Goal: Use online tool/utility: Utilize a website feature to perform a specific function

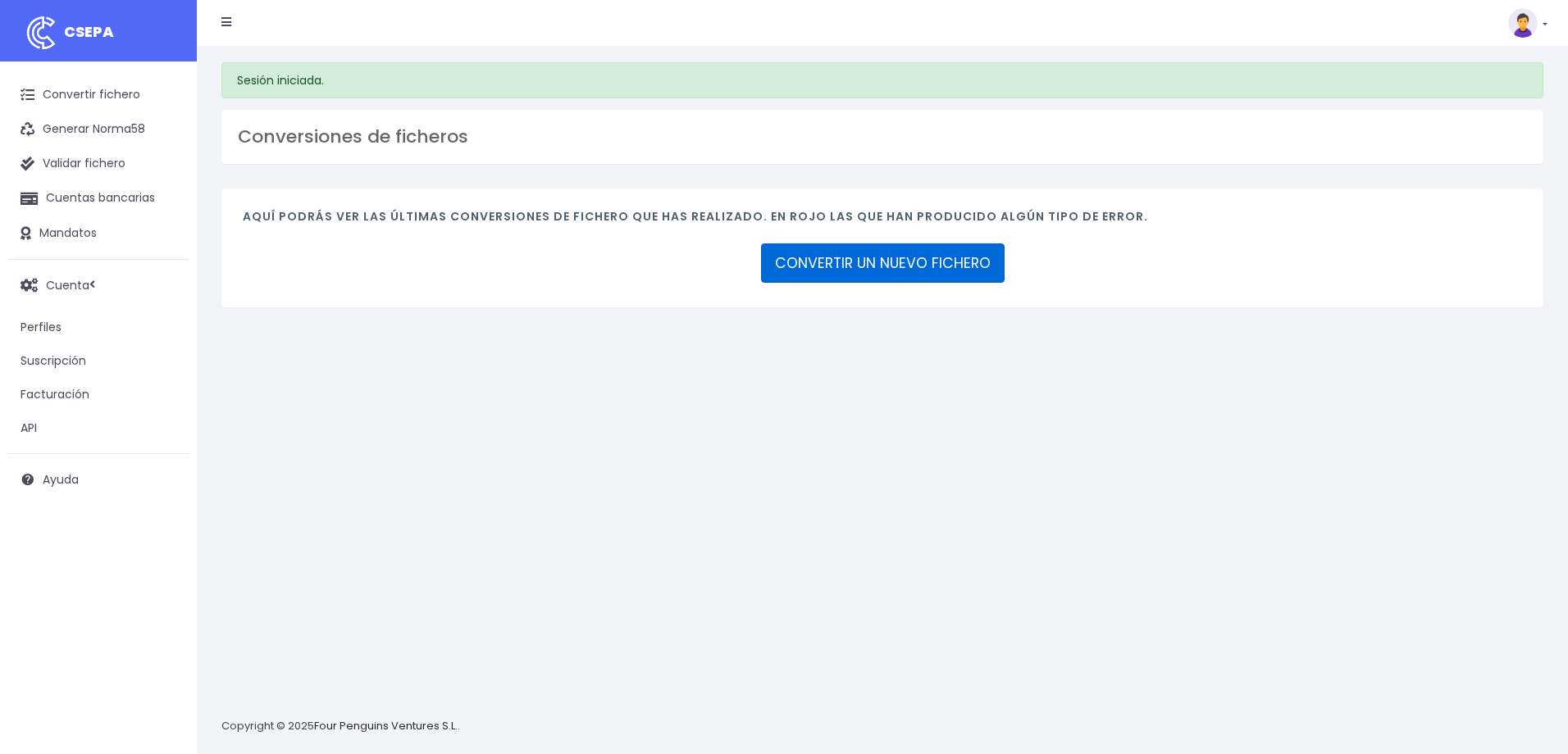
click at [832, 263] on link "CONVERTIR UN NUEVO FICHERO" at bounding box center [883, 263] width 244 height 40
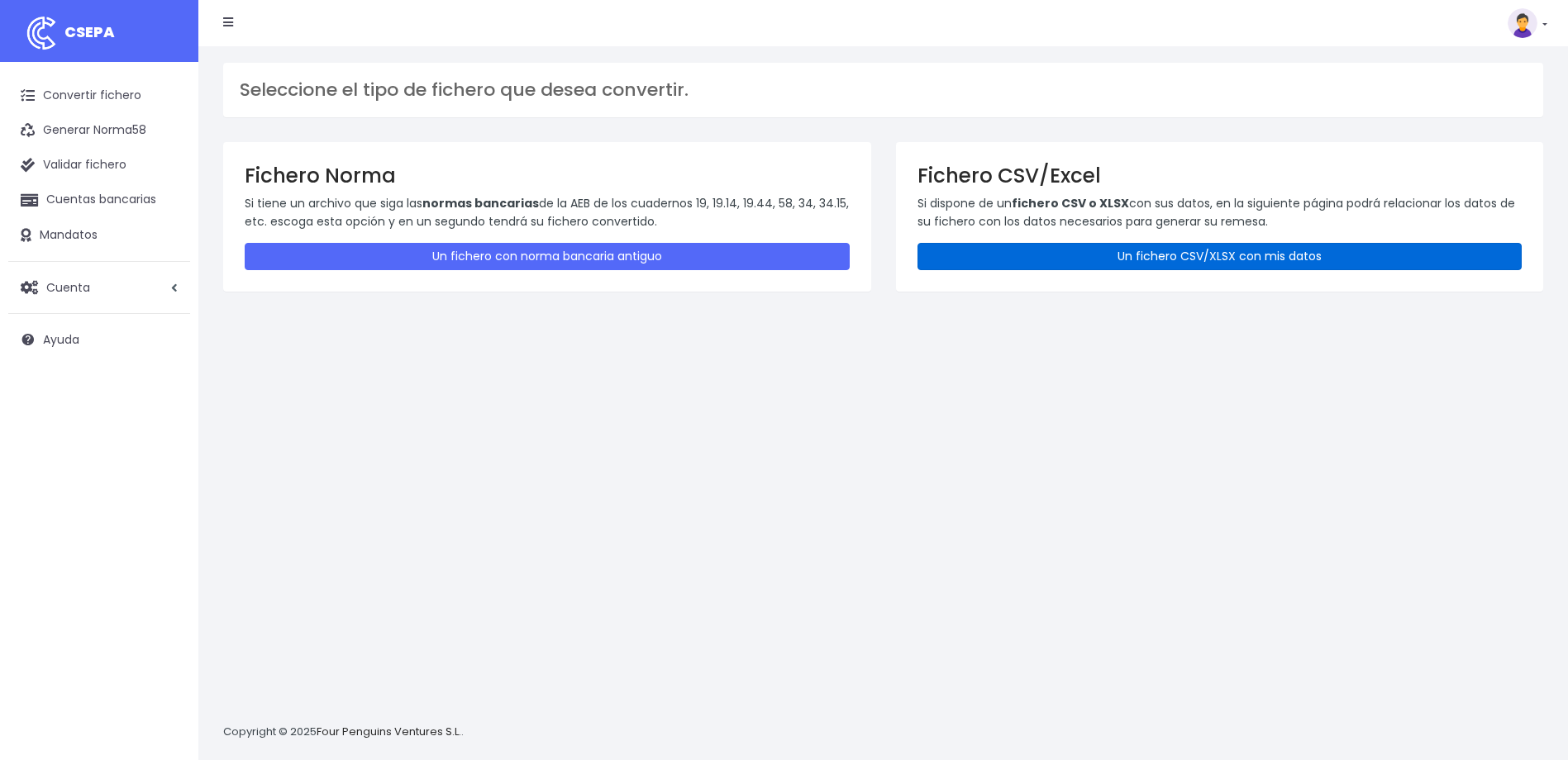
click at [1323, 254] on link "Un fichero CSV/XLSX con mis datos" at bounding box center [1220, 257] width 605 height 27
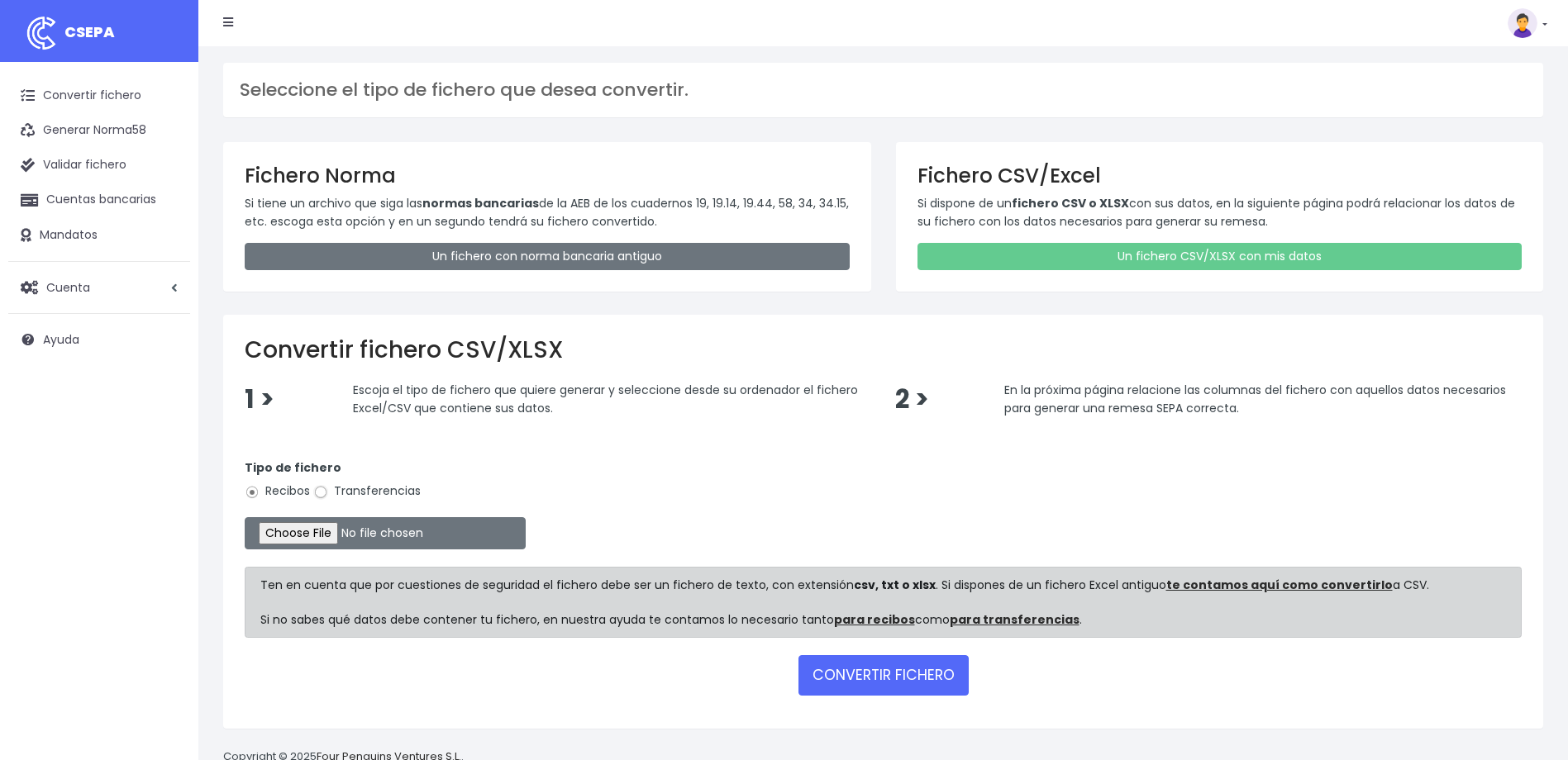
click at [321, 491] on input "Transferencias" at bounding box center [321, 492] width 15 height 15
radio input "true"
click at [321, 538] on input "file" at bounding box center [386, 533] width 281 height 32
click at [313, 529] on input "file" at bounding box center [386, 533] width 281 height 32
type input "C:\fakepath\devoluciones sociedad 0530 importe total 1729,95 eur.csv"
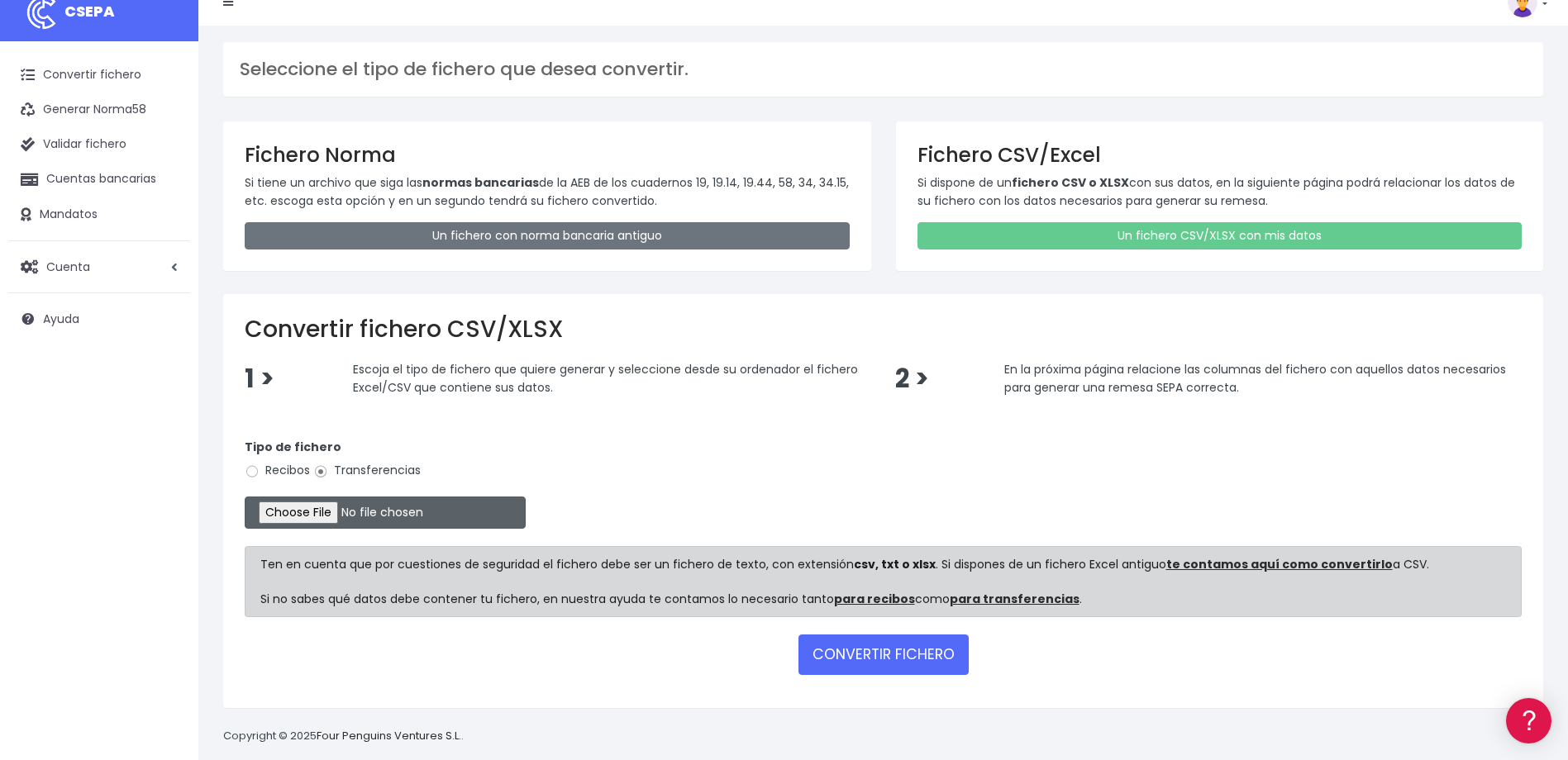
scroll to position [41, 0]
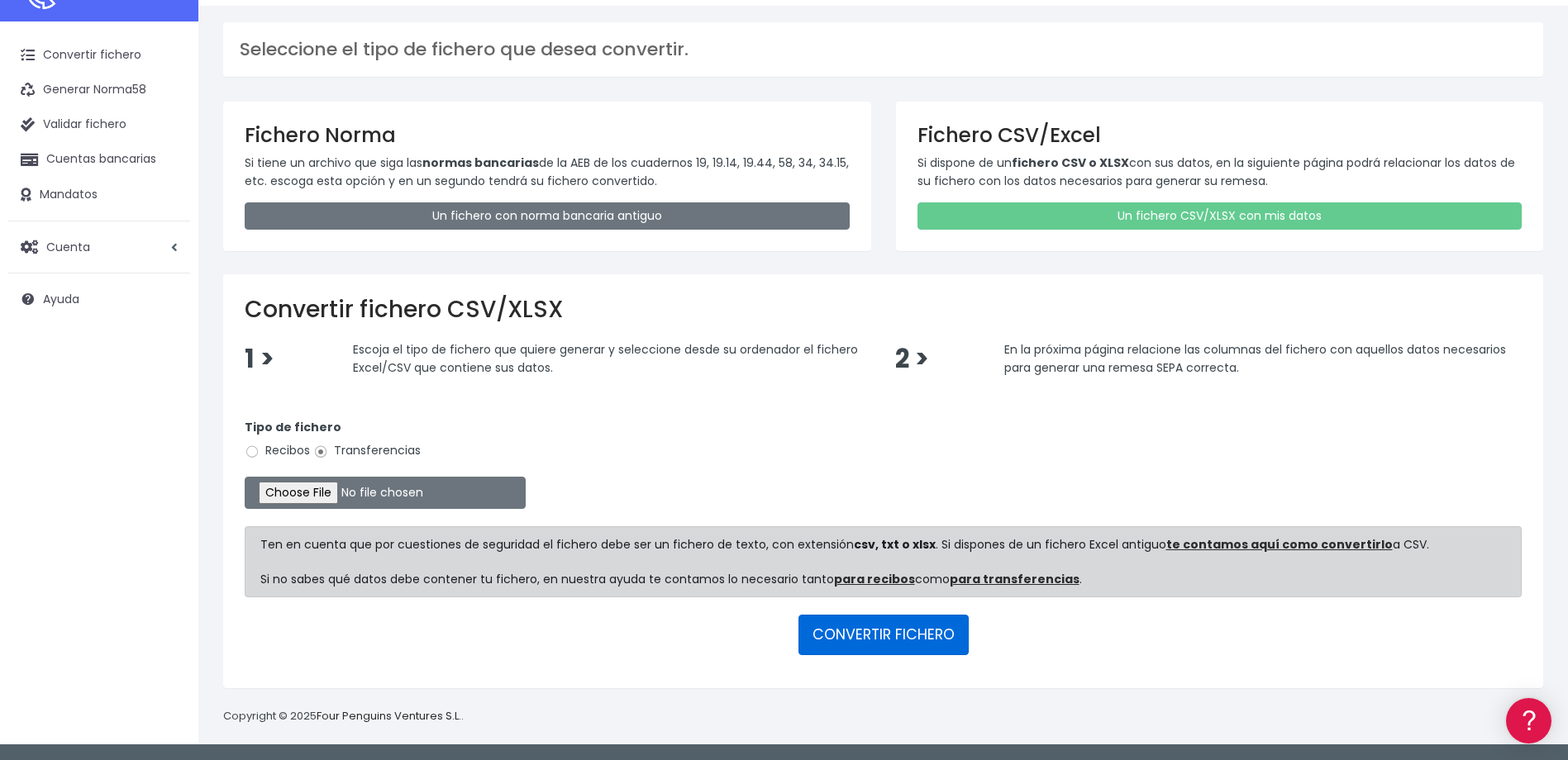
click at [920, 635] on button "CONVERTIR FICHERO" at bounding box center [883, 635] width 170 height 40
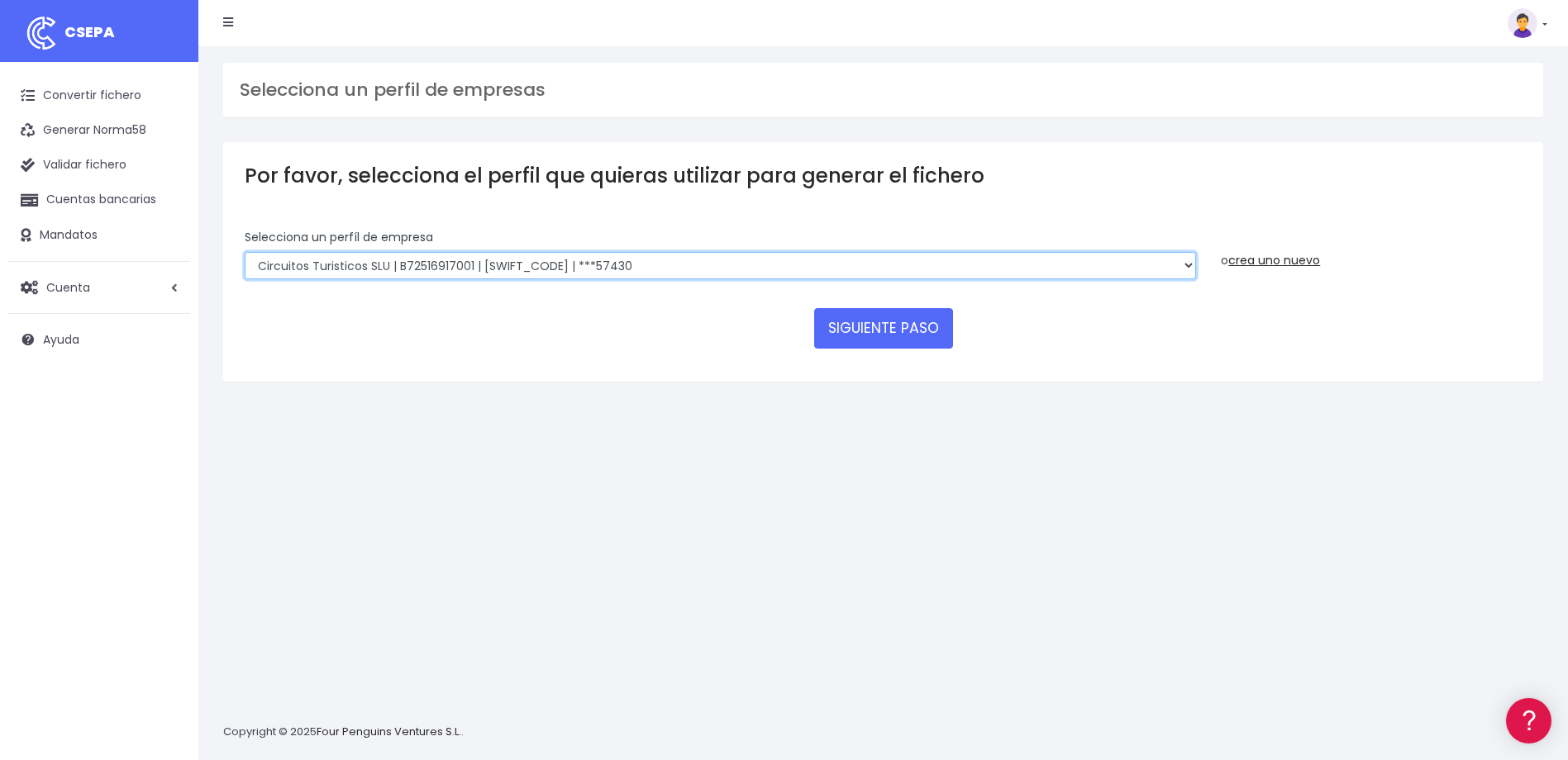
click at [713, 260] on select "WORLD2MEET,S.L.U | b62880992 | [SWIFT_CODE] | ***97721 World 2 Meet SLU | B6288…" at bounding box center [720, 265] width 951 height 28
select select "2124"
click at [245, 252] on select "WORLD2MEET,S.L.U | b62880992 | BSABESBBXXX | ***97721 World 2 Meet SLU | B62880…" at bounding box center [720, 265] width 951 height 28
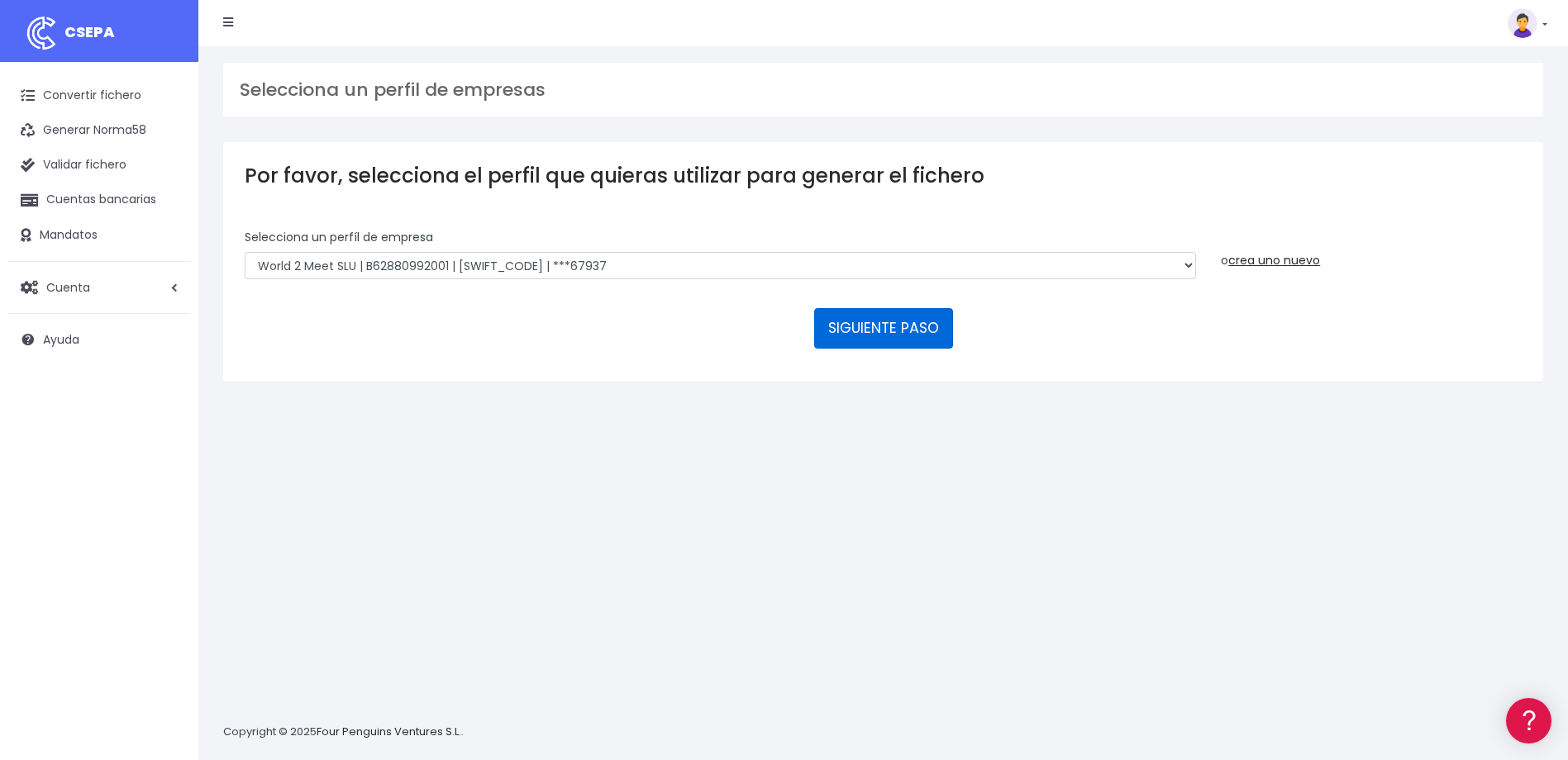
click at [902, 331] on button "SIGUIENTE PASO" at bounding box center [884, 328] width 139 height 40
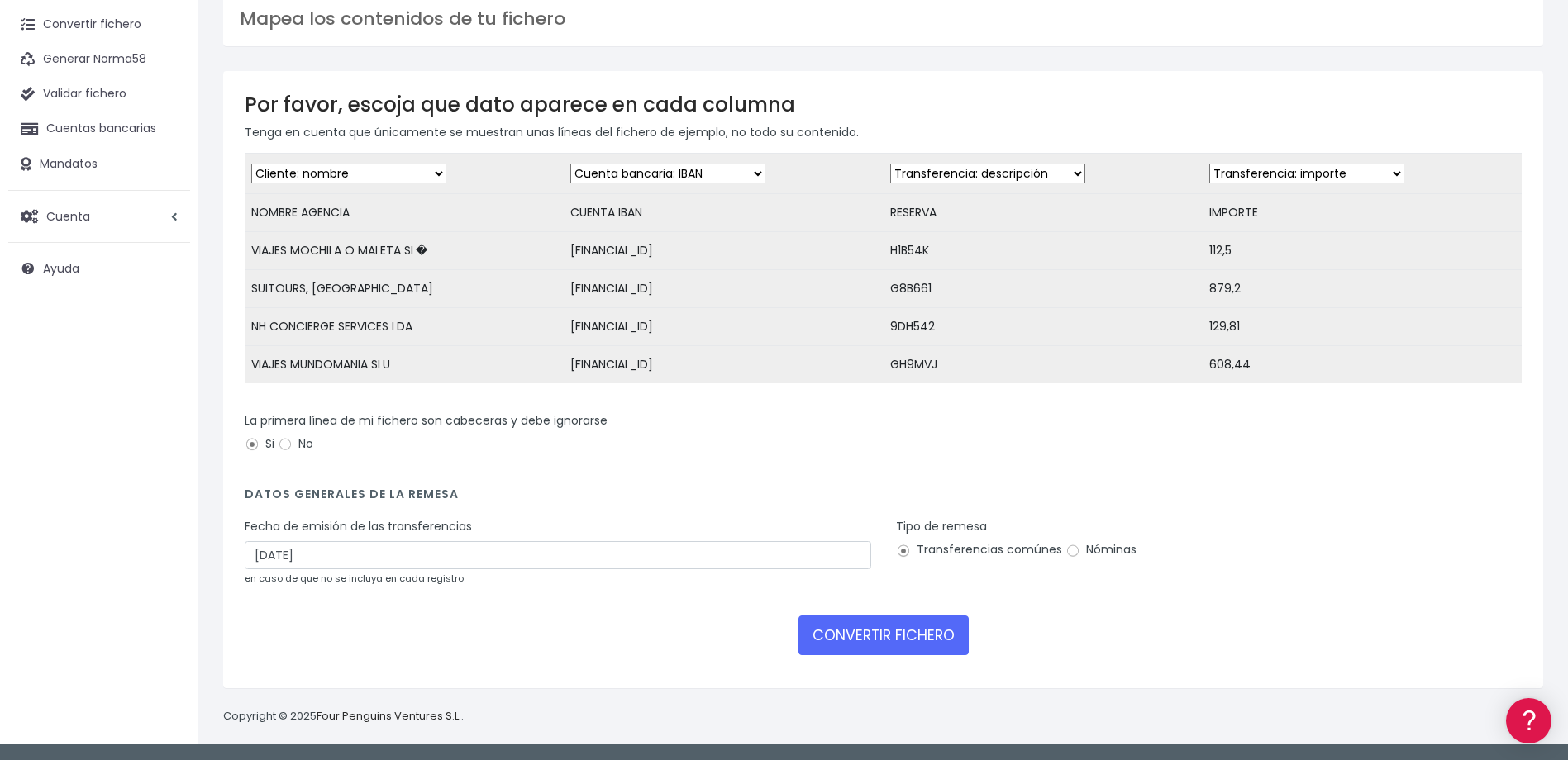
scroll to position [83, 0]
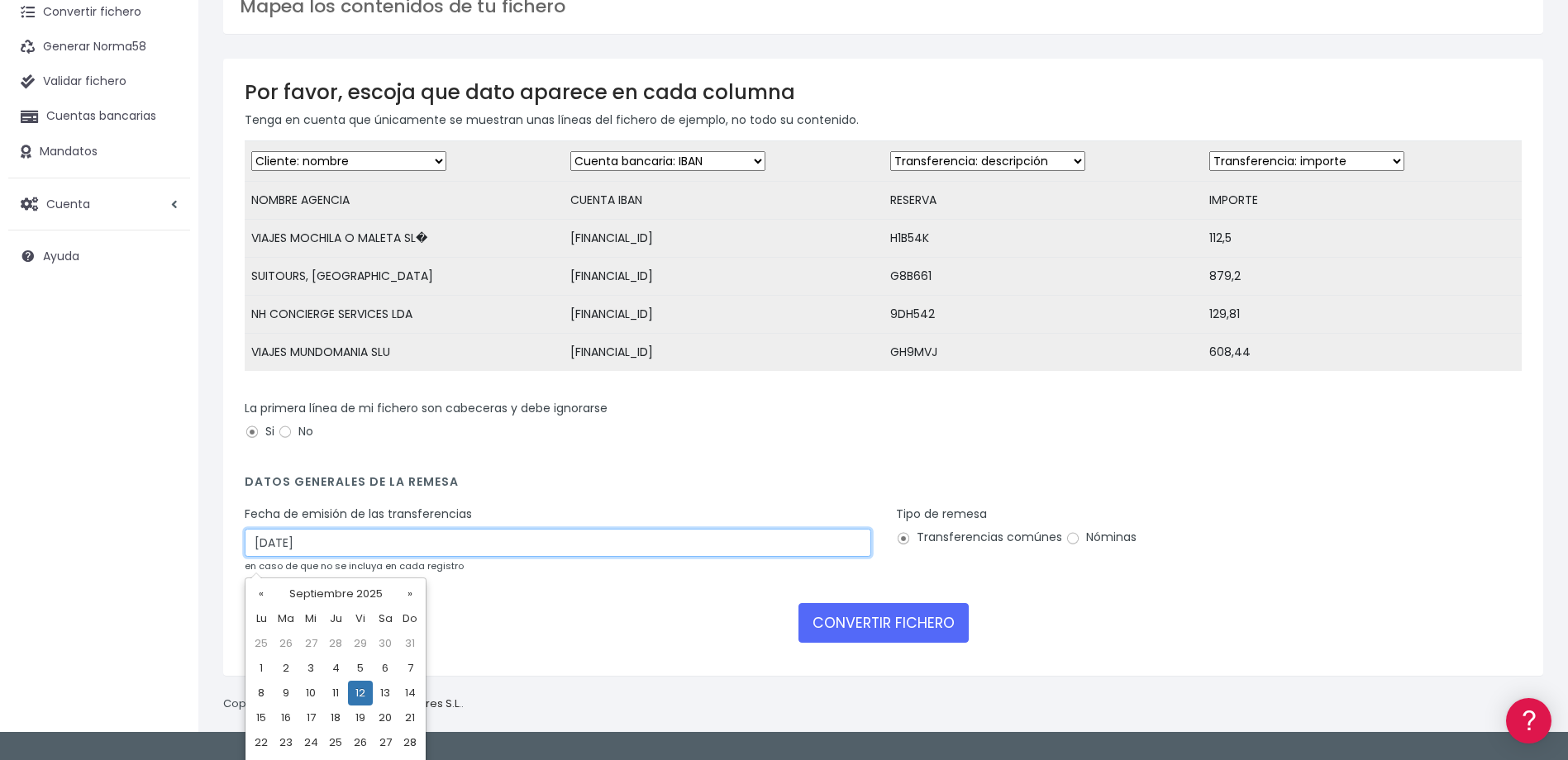
drag, startPoint x: 263, startPoint y: 555, endPoint x: 86, endPoint y: 563, distance: 177.2
click at [86, 563] on div "CSEPA Convertir fichero Generar Norma58 Validar fichero Cuentas bancarias Manda…" at bounding box center [784, 325] width 1568 height 815
type input "10/09/2025"
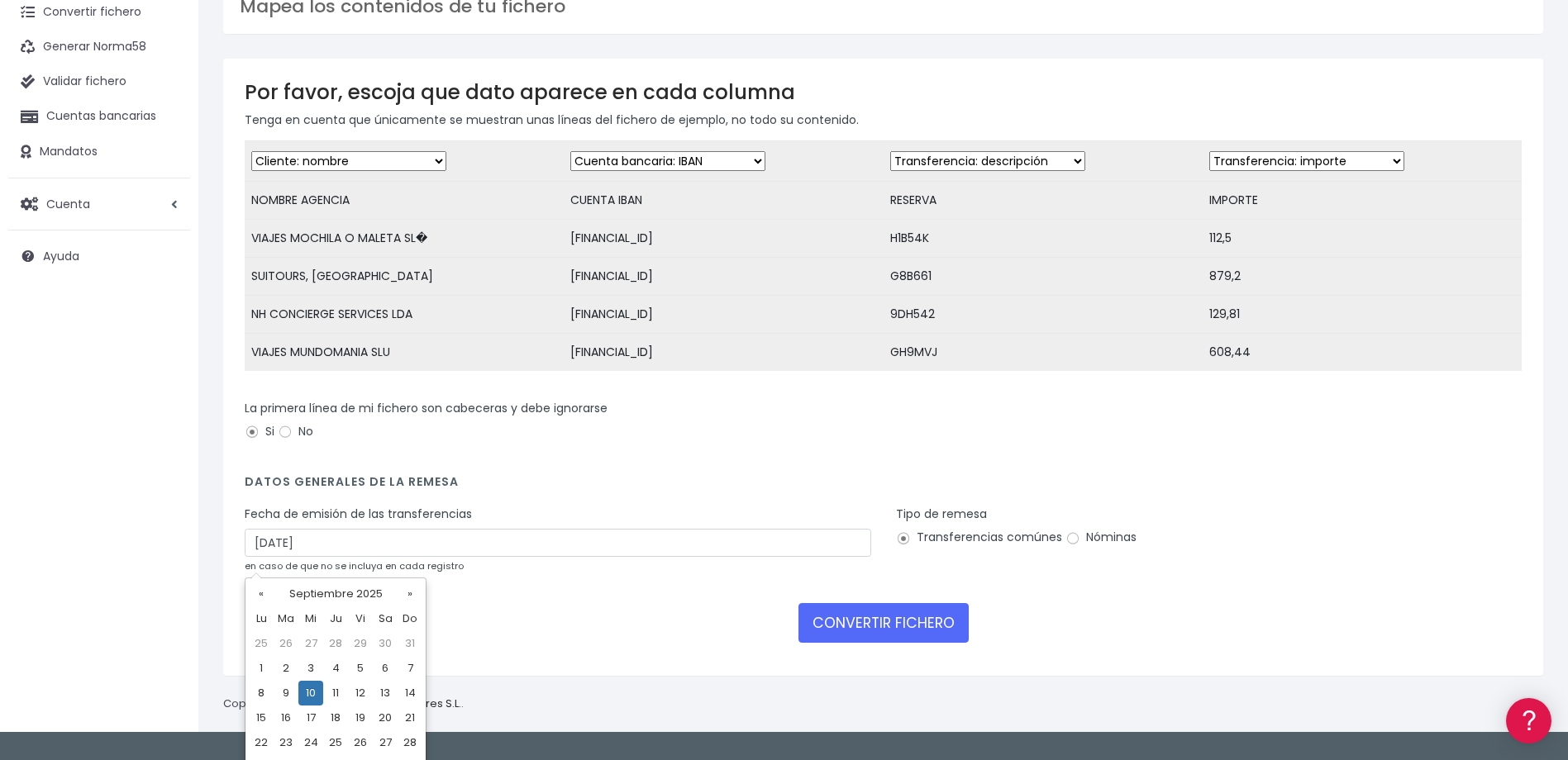
click at [75, 560] on div "Convertir fichero Generar Norma58 Validar fichero Cuentas bancarias Mandatos Cu…" at bounding box center [99, 363] width 198 height 769
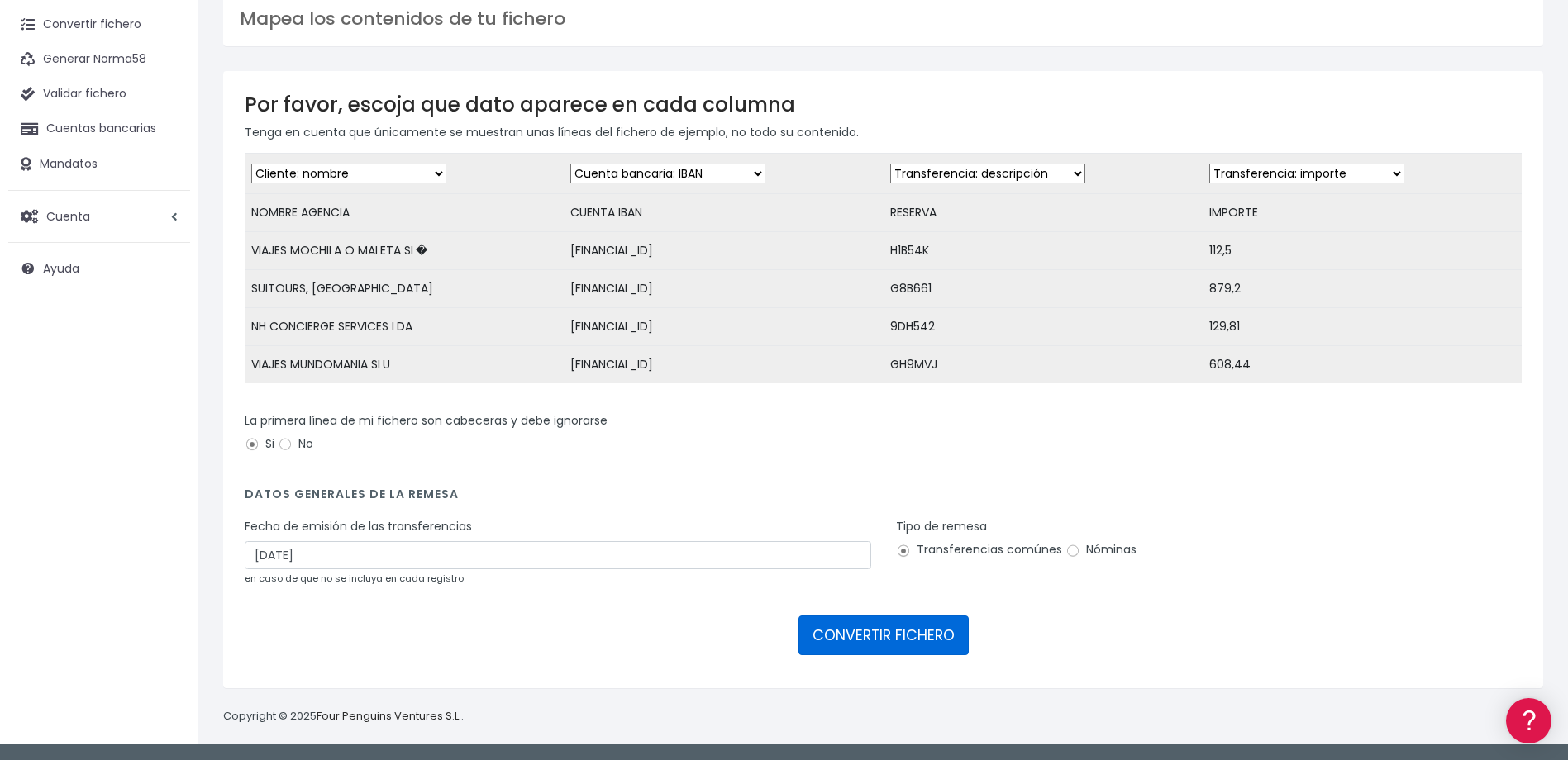
click at [868, 621] on button "CONVERTIR FICHERO" at bounding box center [883, 635] width 170 height 40
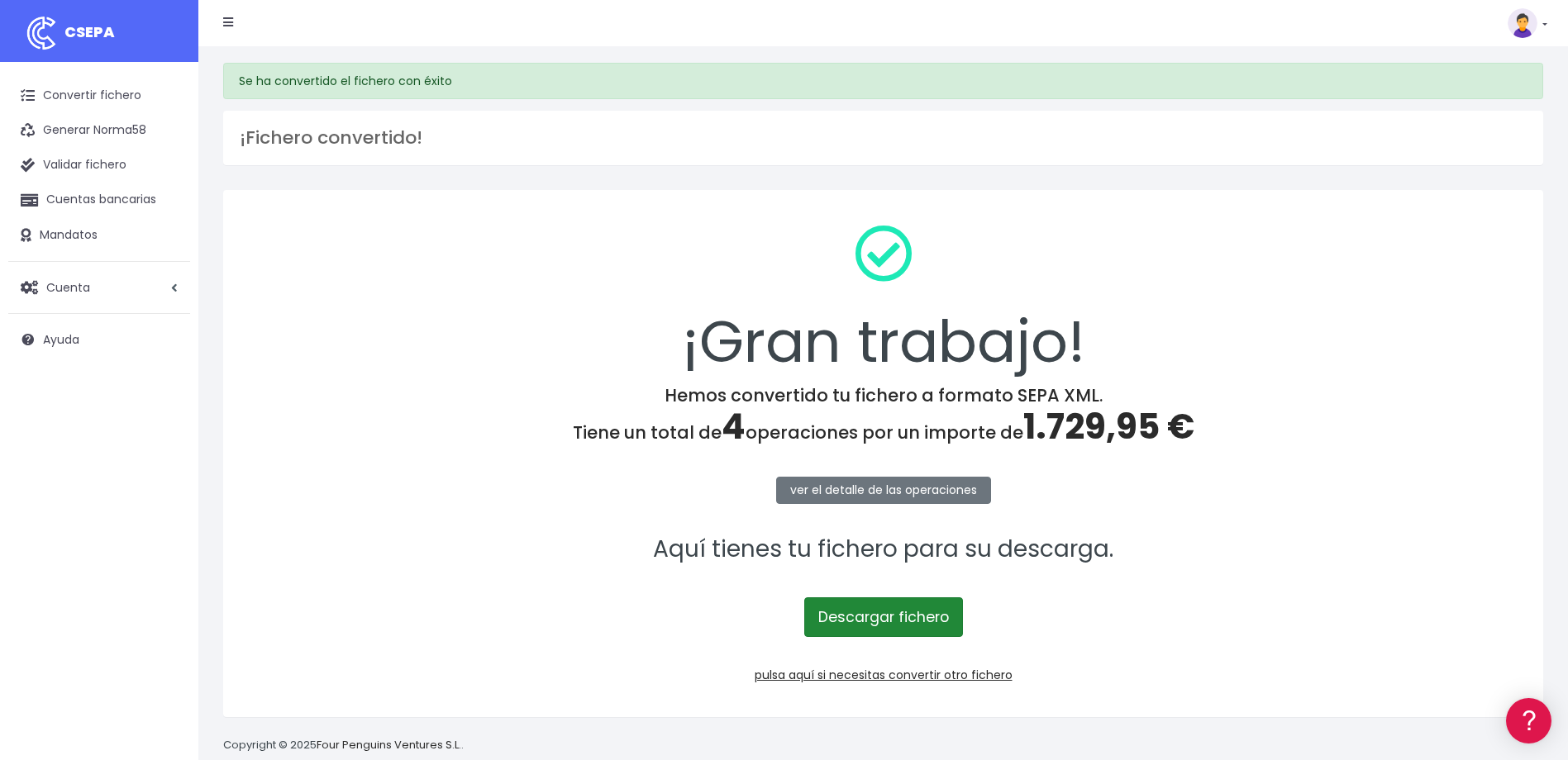
click at [853, 612] on link "Descargar fichero" at bounding box center [883, 617] width 158 height 40
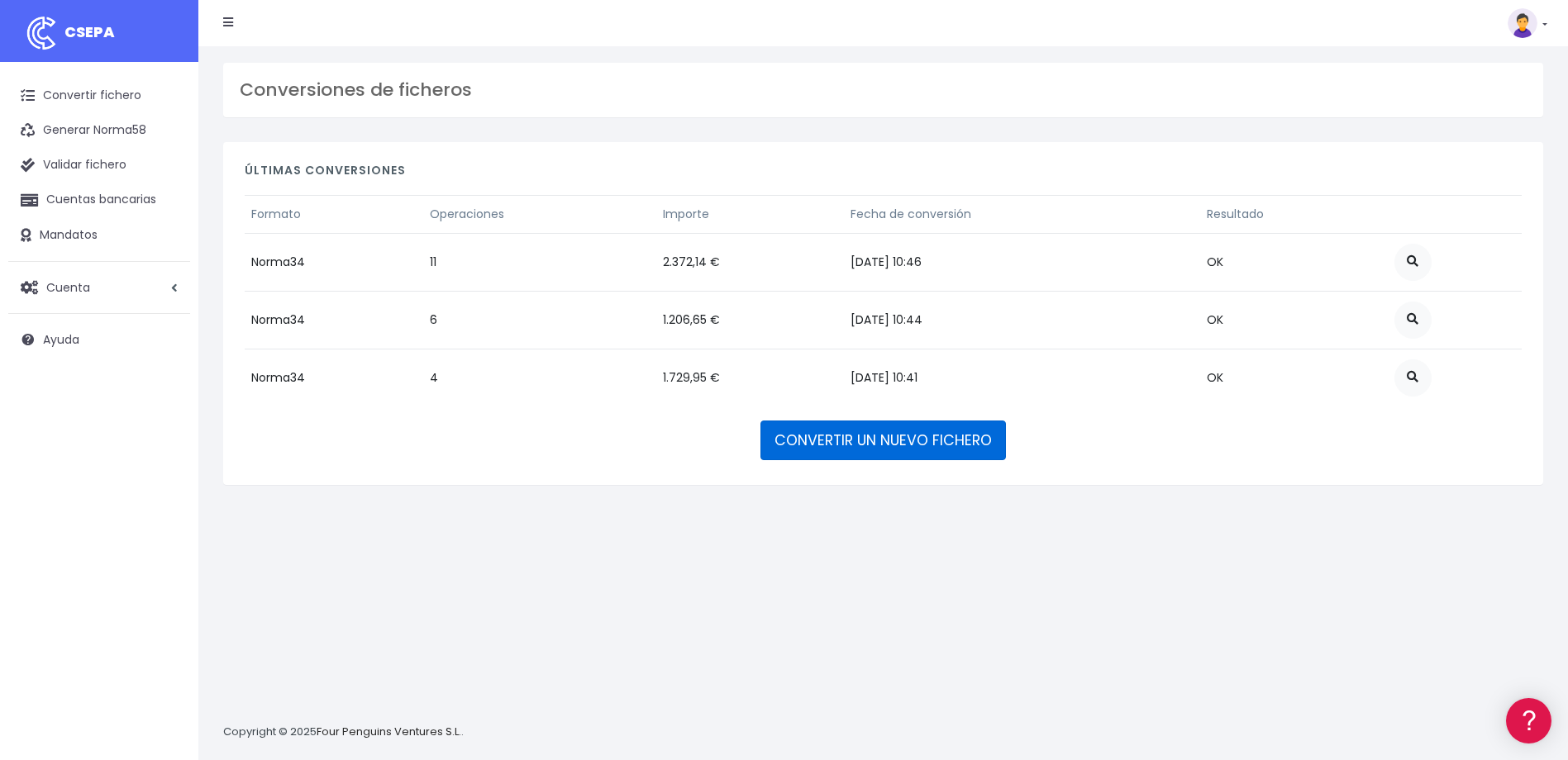
click at [880, 431] on link "CONVERTIR UN NUEVO FICHERO" at bounding box center [883, 440] width 246 height 40
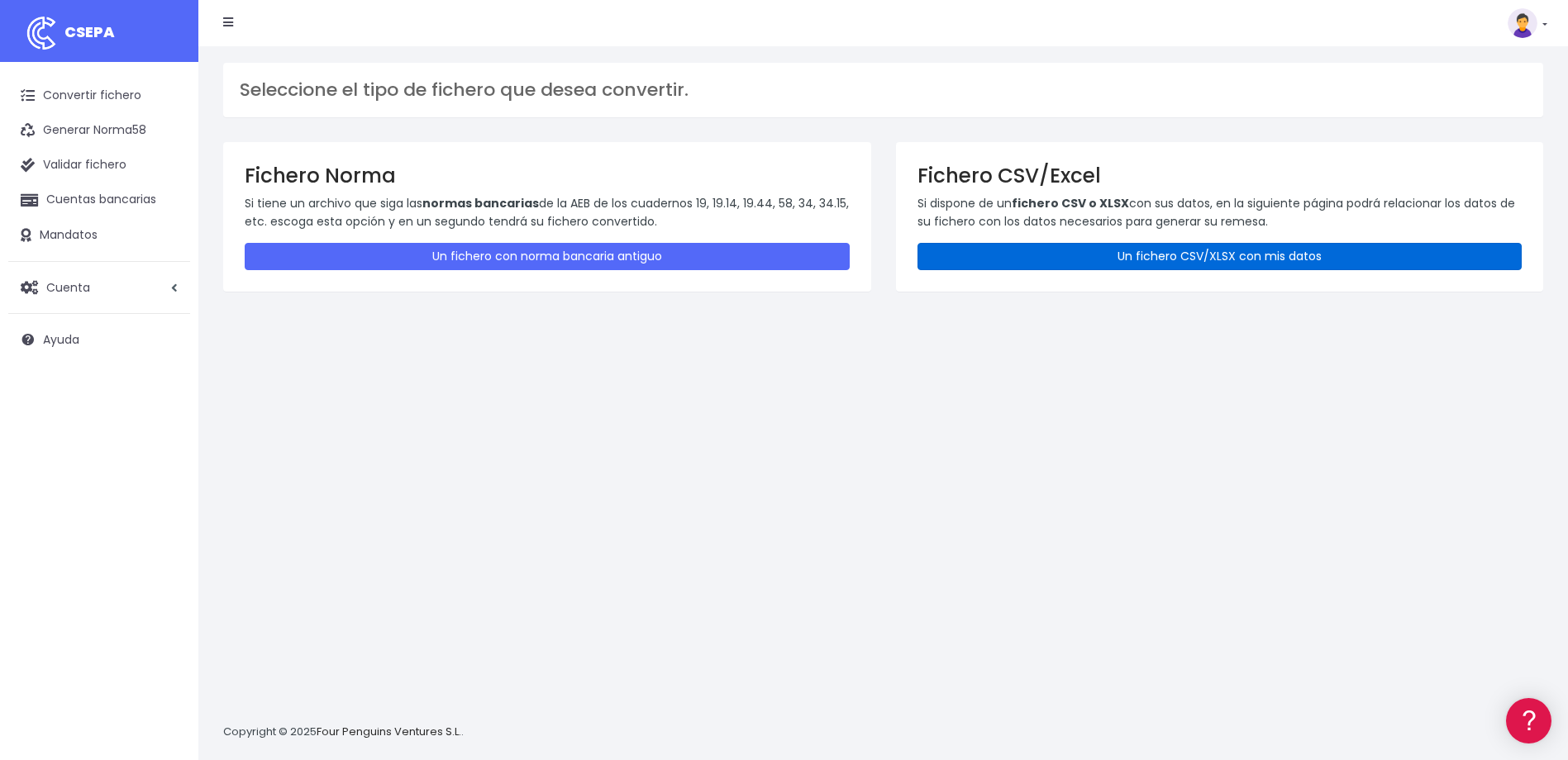
click at [1126, 260] on link "Un fichero CSV/XLSX con mis datos" at bounding box center [1220, 257] width 605 height 27
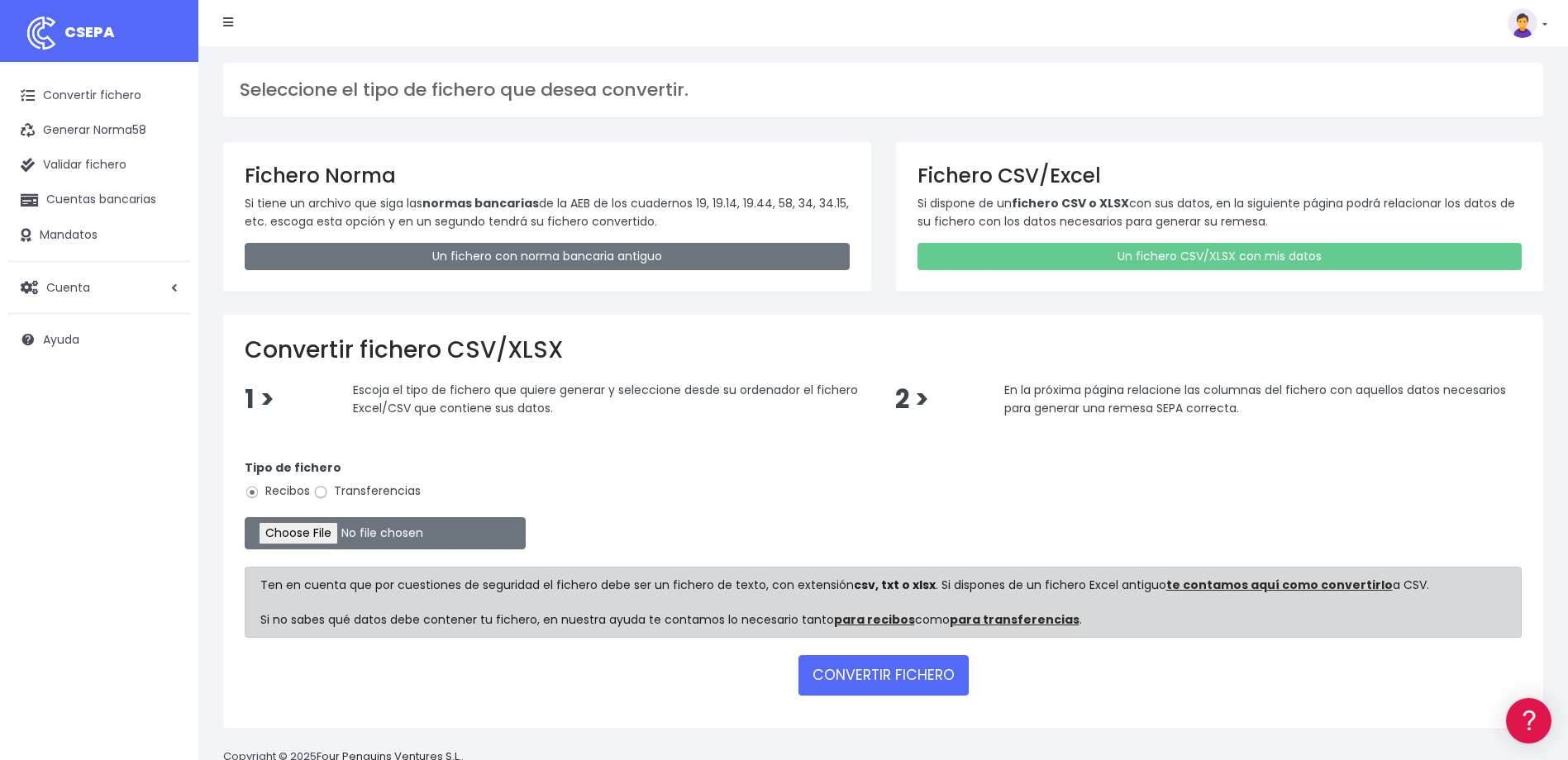
click at [322, 496] on input "Transferencias" at bounding box center [321, 492] width 15 height 15
radio input "true"
click at [331, 542] on input "file" at bounding box center [386, 533] width 281 height 32
type input "C:\fakepath\devoluciones sociedad 0530 importe total 284 eur.csv"
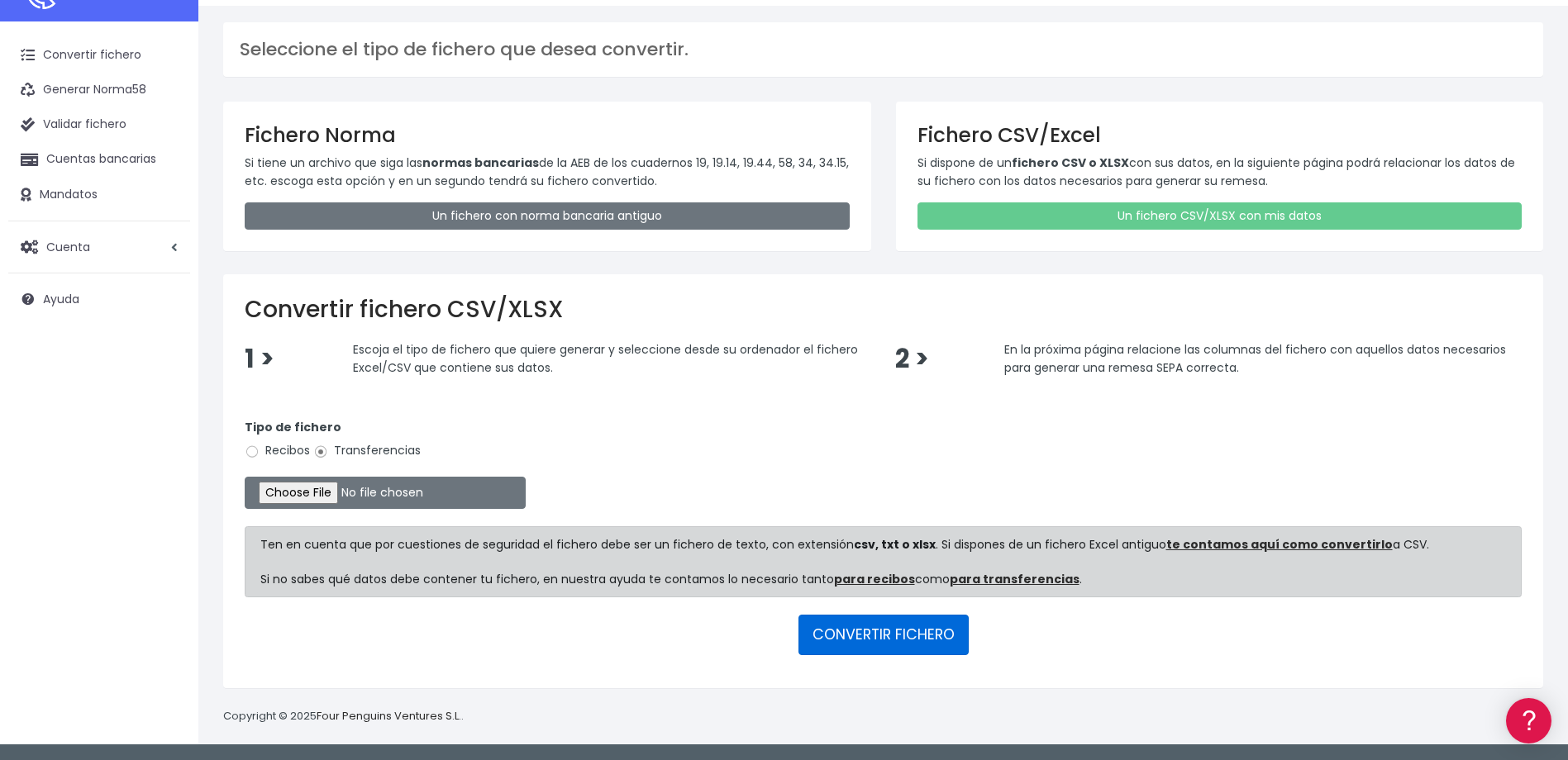
click at [875, 619] on button "CONVERTIR FICHERO" at bounding box center [883, 635] width 170 height 40
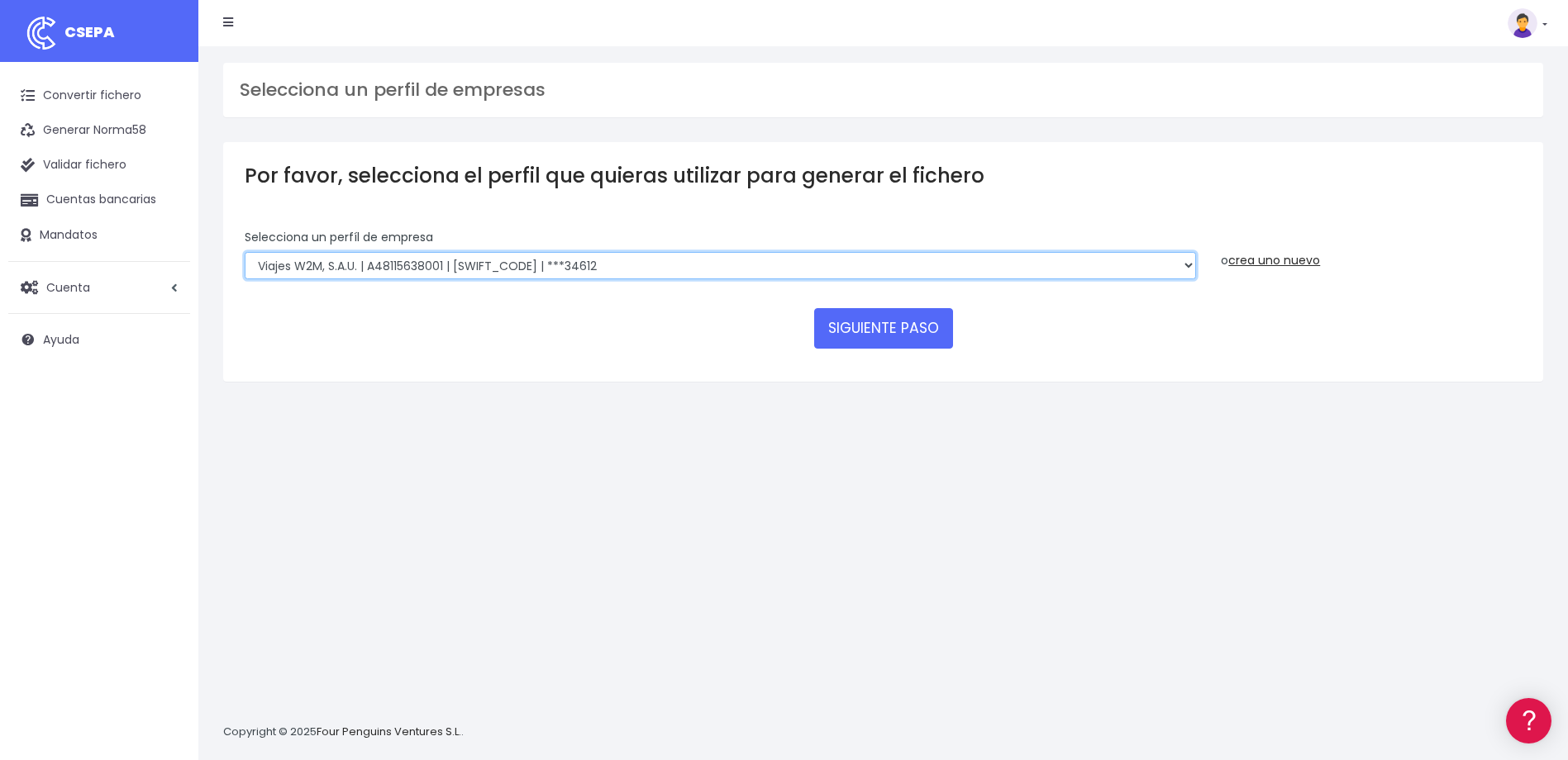
click at [698, 269] on select "WORLD2MEET,S.L.U | b62880992 | BSABESBBXXX | ***97721 World 2 Meet SLU | B62880…" at bounding box center [720, 265] width 951 height 28
select select "2124"
click at [245, 252] on select "WORLD2MEET,S.L.U | b62880992 | BSABESBBXXX | ***97721 World 2 Meet SLU | B62880…" at bounding box center [720, 265] width 951 height 28
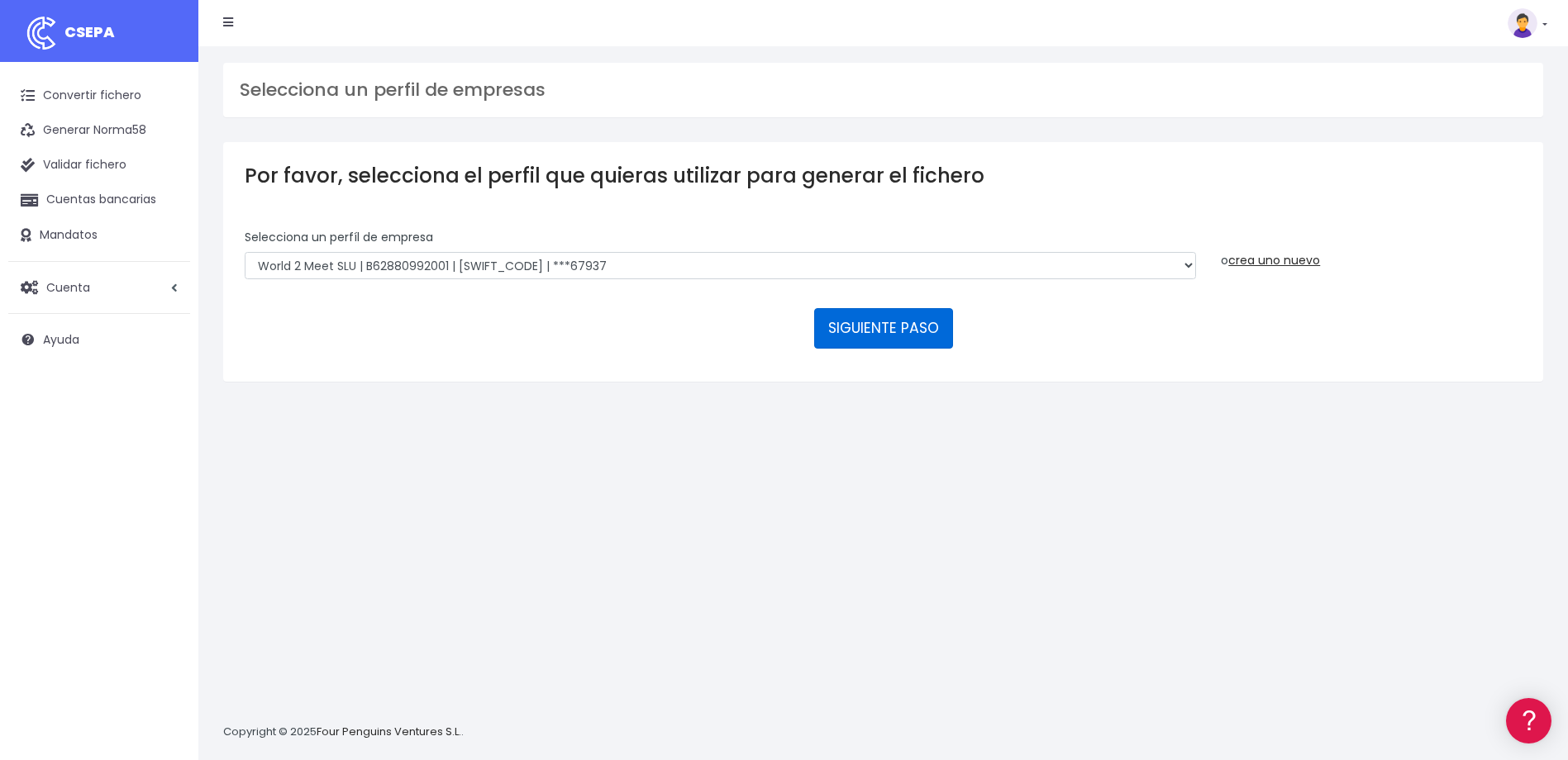
click at [886, 338] on button "SIGUIENTE PASO" at bounding box center [884, 328] width 139 height 40
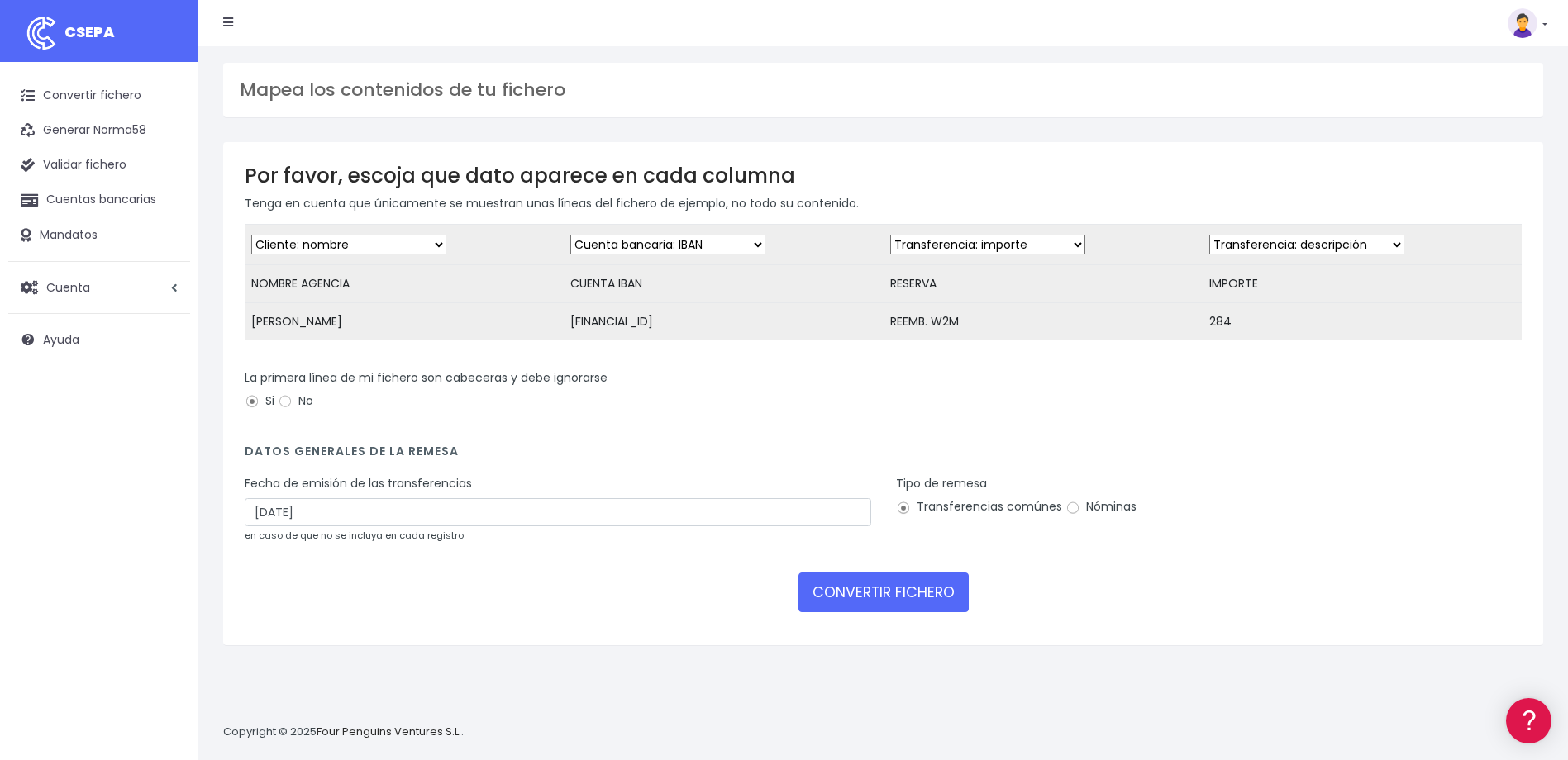
click at [1009, 246] on select "Desechar campo Cliente: nombre Cliente: DNI Cliente: Email Cliente: referencia …" at bounding box center [987, 244] width 195 height 19
select select "description"
click at [890, 235] on select "Desechar campo Cliente: nombre Cliente: DNI Cliente: Email Cliente: referencia …" at bounding box center [987, 244] width 195 height 19
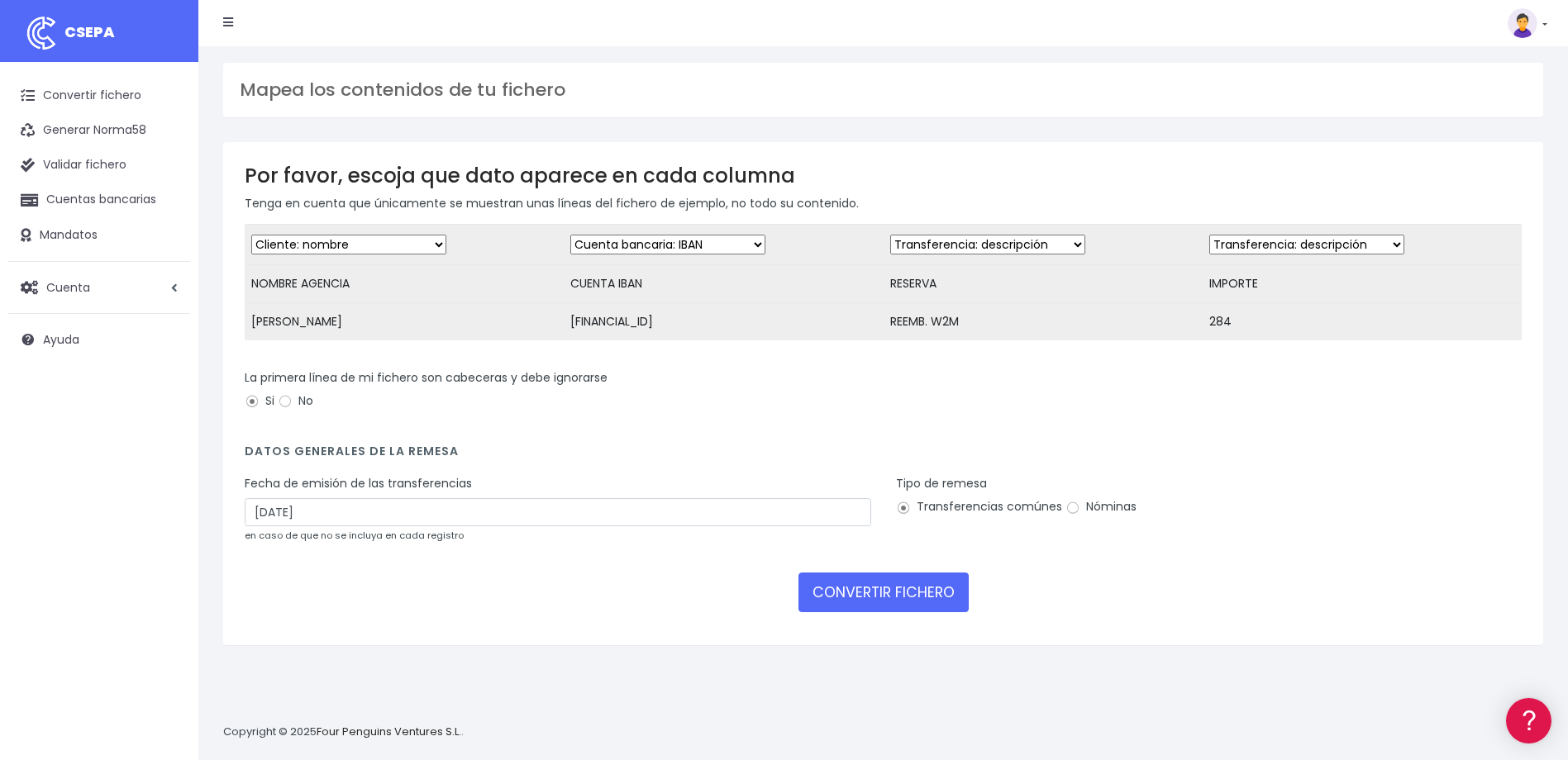
click at [1262, 247] on select "Desechar campo Cliente: nombre Cliente: DNI Cliente: Email Cliente: referencia …" at bounding box center [1307, 244] width 195 height 19
select select "amount"
click at [1209, 235] on select "Desechar campo Cliente: nombre Cliente: DNI Cliente: Email Cliente: referencia …" at bounding box center [1307, 244] width 195 height 19
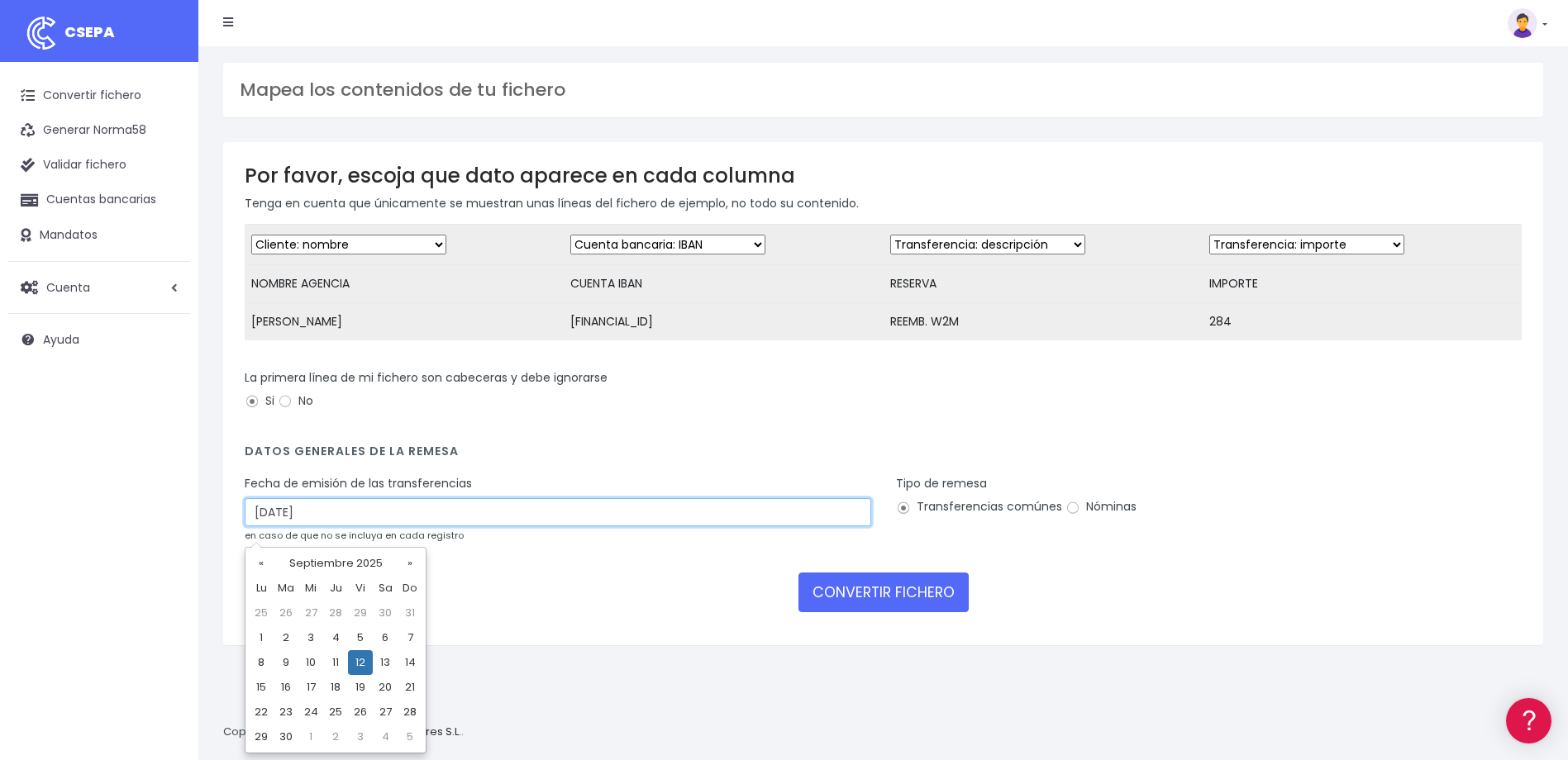
drag, startPoint x: 263, startPoint y: 525, endPoint x: 150, endPoint y: 516, distance: 113.4
click at [150, 516] on div "CSEPA Convertir fichero Generar Norma58 Validar fichero Cuentas bancarias Manda…" at bounding box center [784, 380] width 1568 height 760
type input "10/09/2025"
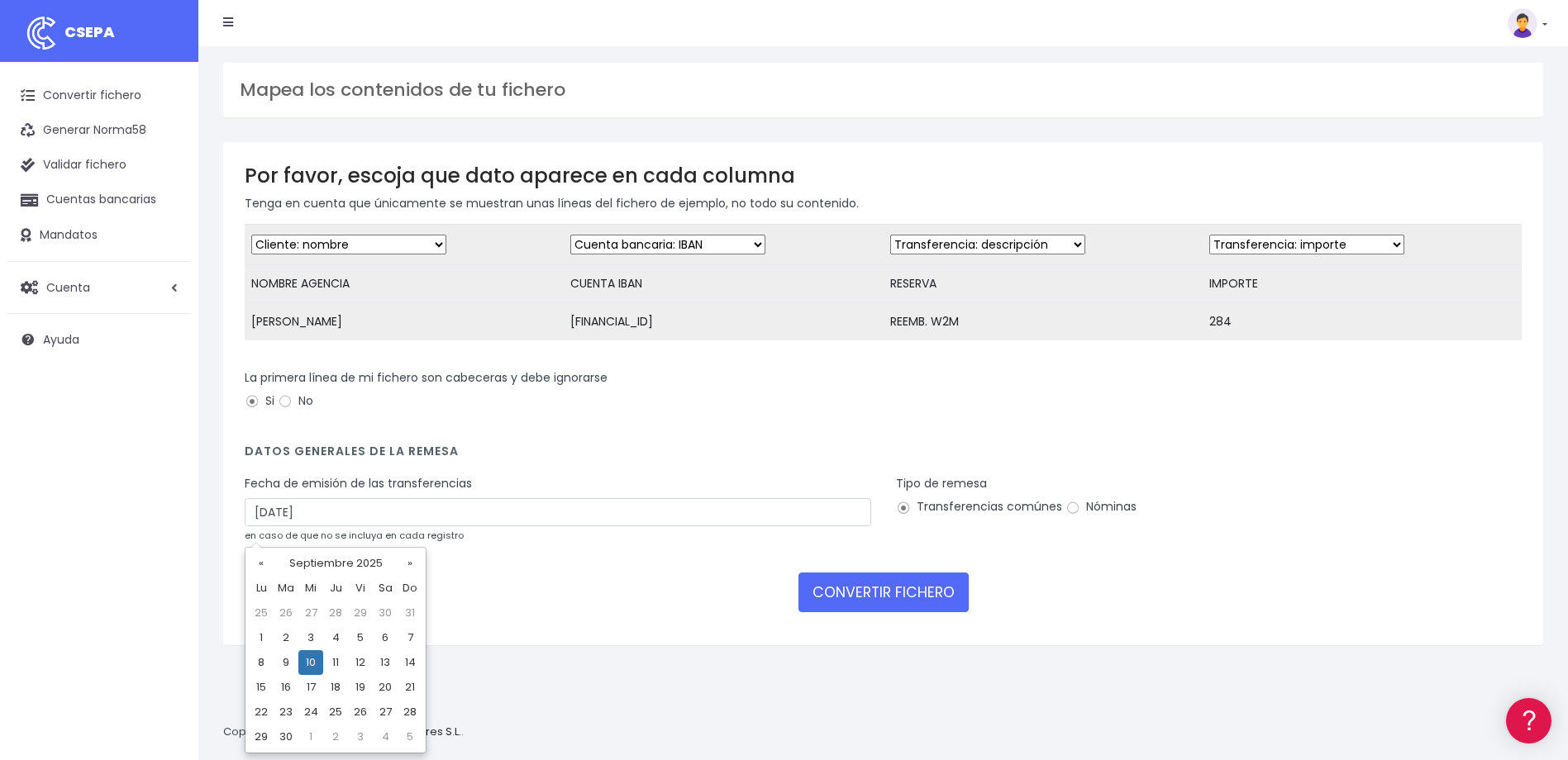
click at [177, 498] on div "Convertir fichero Generar Norma58 Validar fichero Cuentas bancarias Mandatos Cu…" at bounding box center [99, 419] width 198 height 714
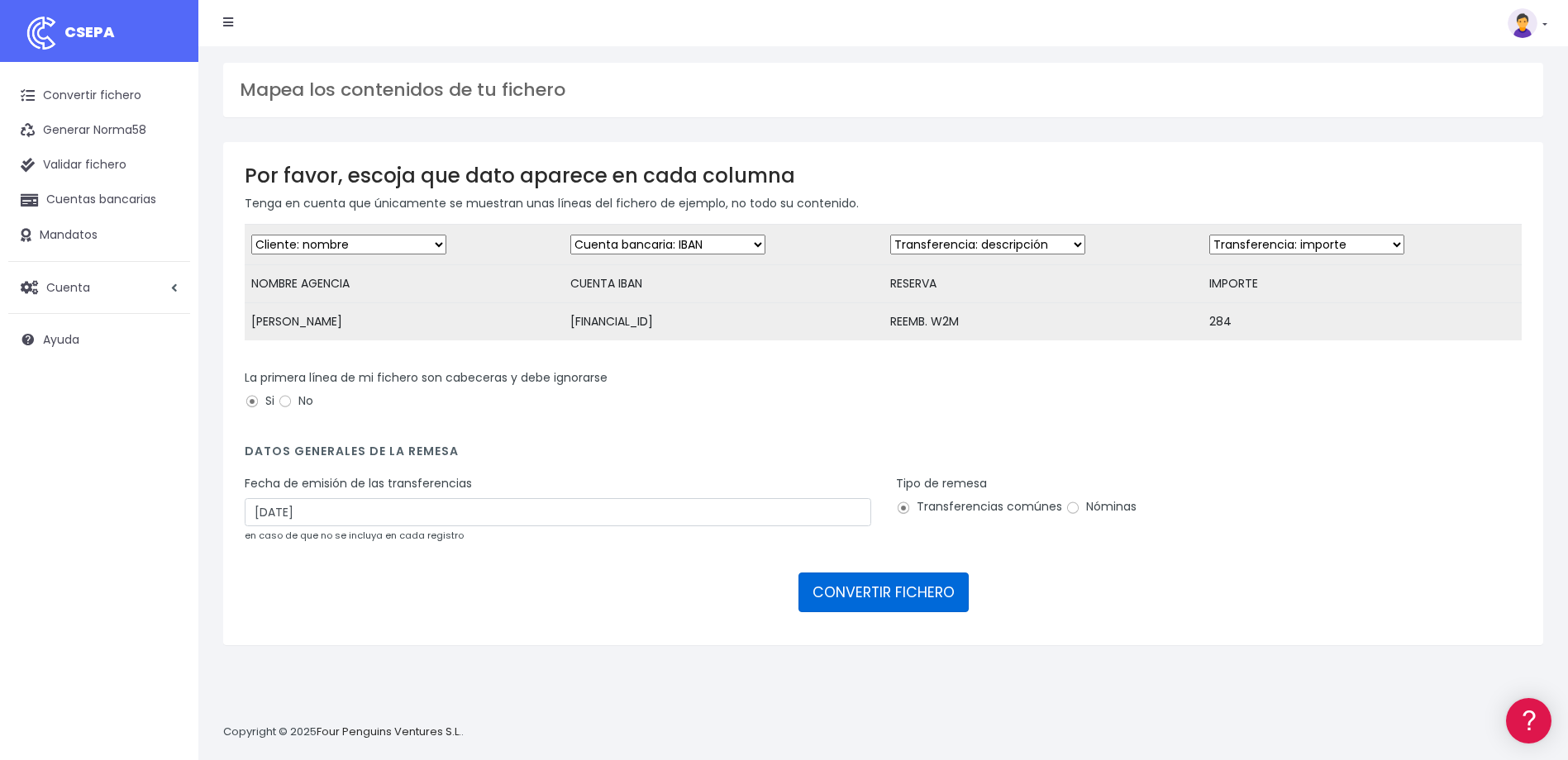
click at [878, 613] on button "CONVERTIR FICHERO" at bounding box center [883, 592] width 170 height 40
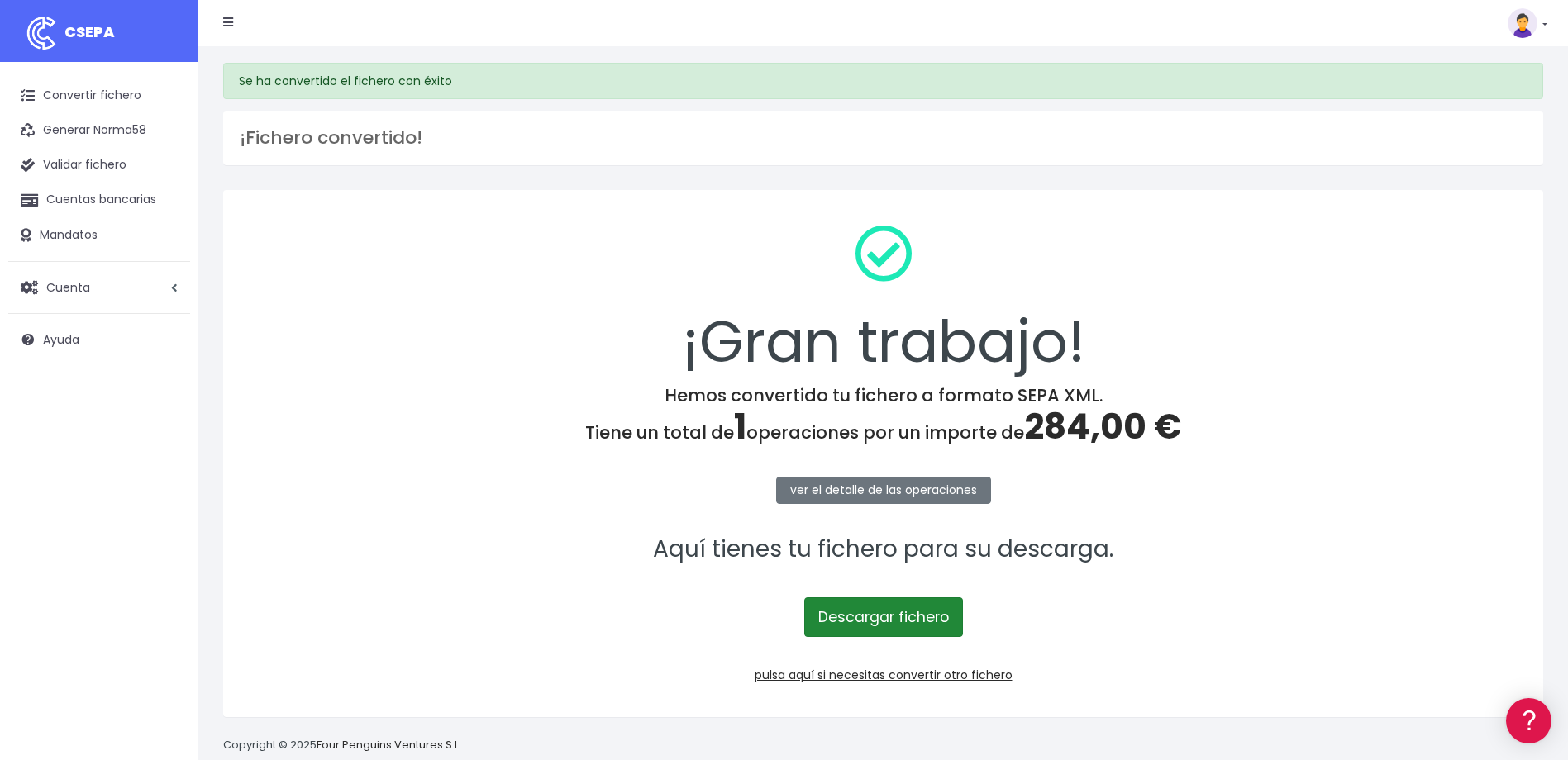
click at [934, 620] on link "Descargar fichero" at bounding box center [883, 617] width 158 height 40
